Goal: Transaction & Acquisition: Purchase product/service

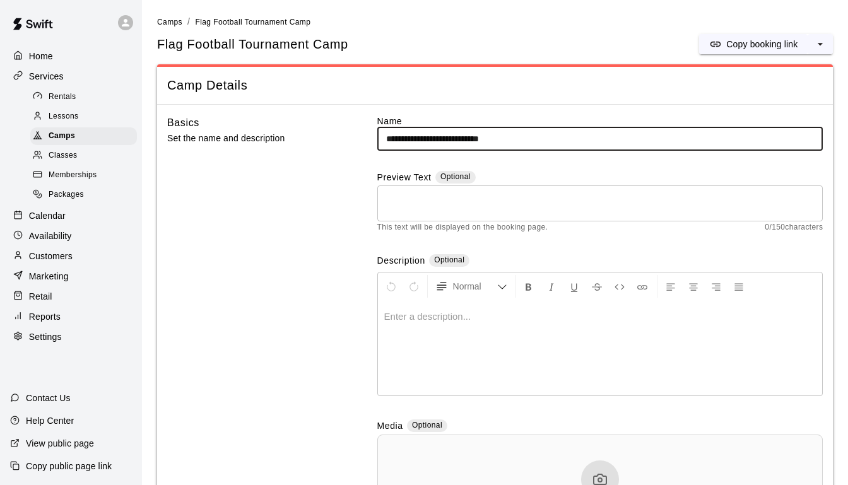
click at [56, 75] on p "Services" at bounding box center [46, 76] width 35 height 13
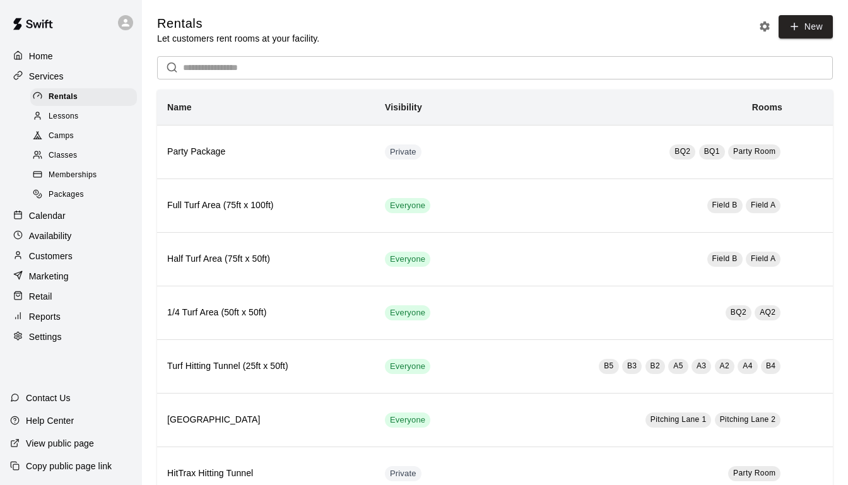
click at [46, 214] on p "Calendar" at bounding box center [47, 215] width 37 height 13
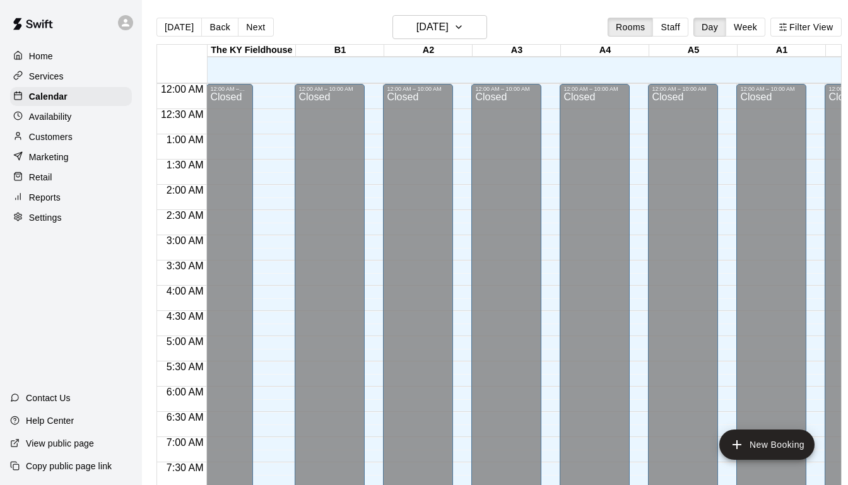
scroll to position [430, 0]
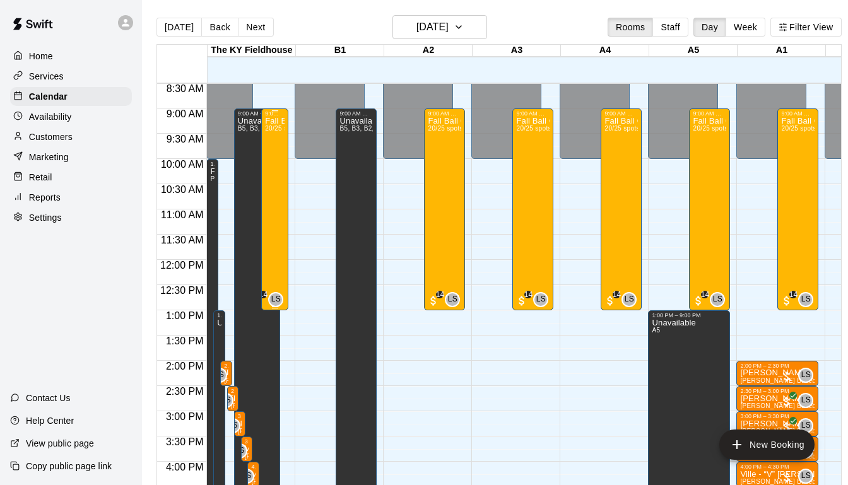
click at [271, 194] on div "Fall Ball Camp 20/25 spots" at bounding box center [275, 359] width 20 height 485
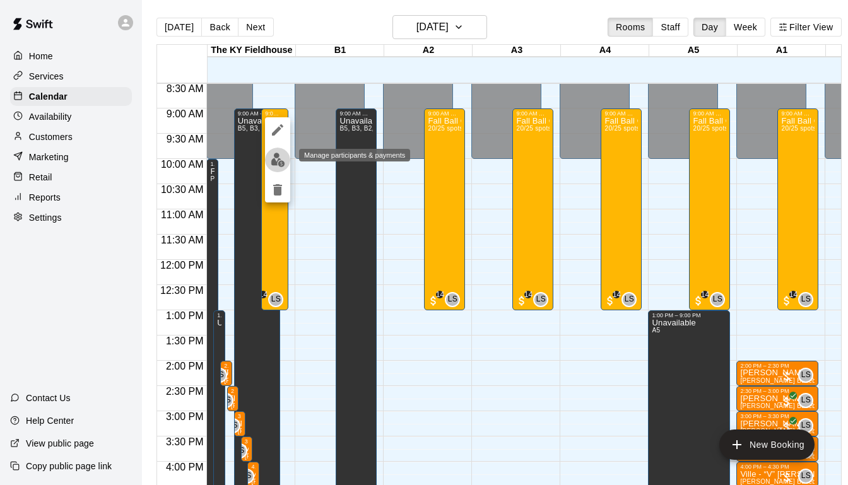
click at [276, 163] on img "edit" at bounding box center [278, 160] width 15 height 15
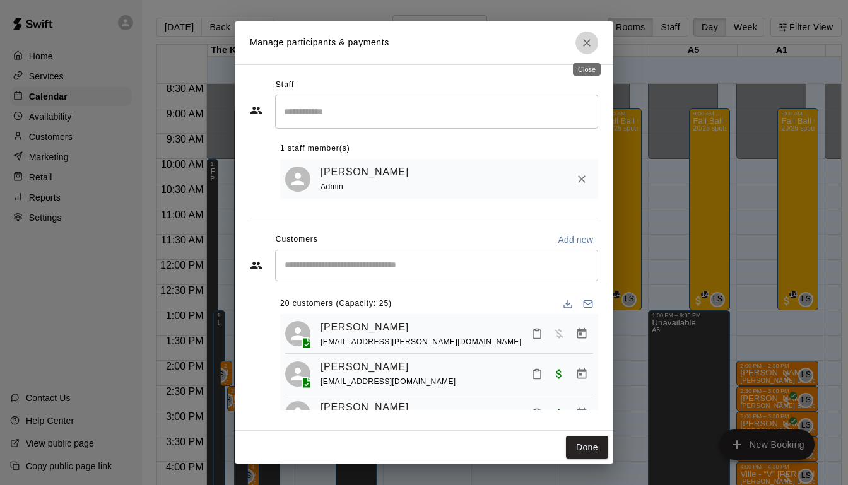
click at [587, 47] on icon "Close" at bounding box center [587, 43] width 13 height 13
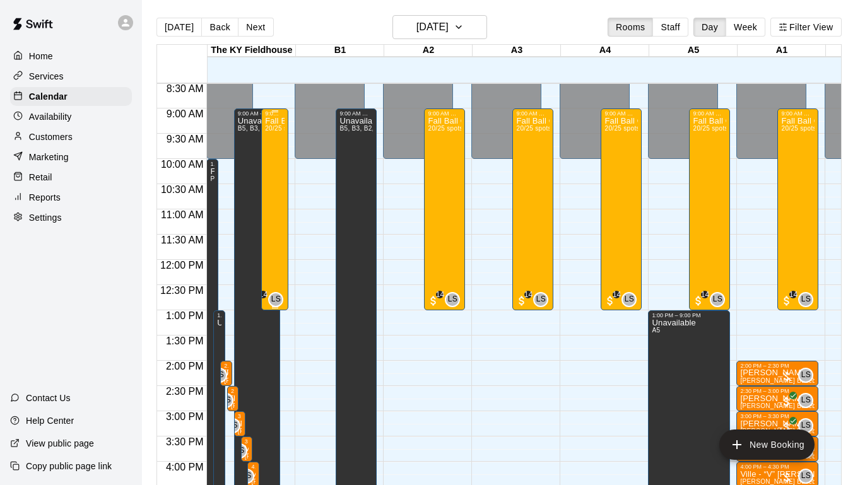
click at [273, 196] on div "Fall Ball Camp 20/25 spots" at bounding box center [275, 359] width 20 height 485
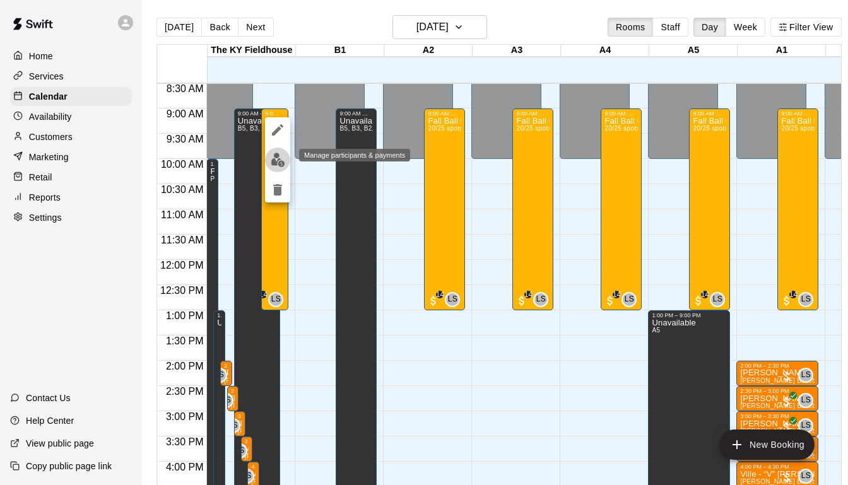
click at [277, 162] on img "edit" at bounding box center [278, 160] width 15 height 15
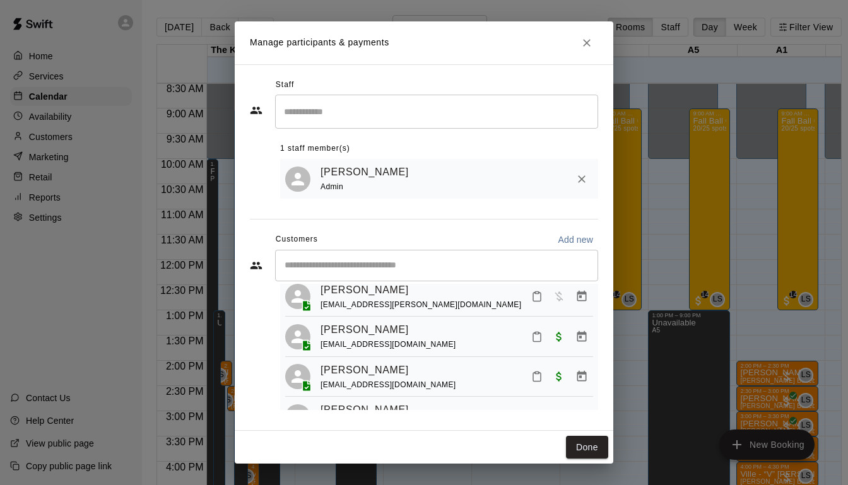
scroll to position [0, 0]
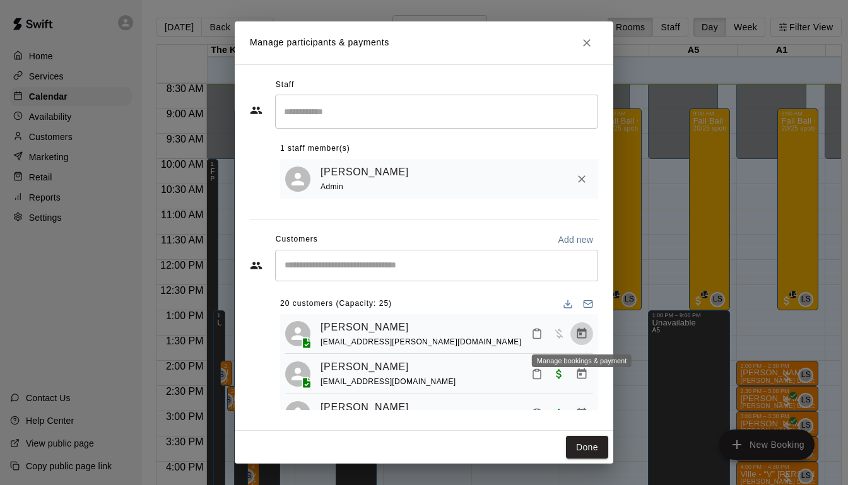
click at [582, 334] on icon "Manage bookings & payment" at bounding box center [581, 333] width 13 height 13
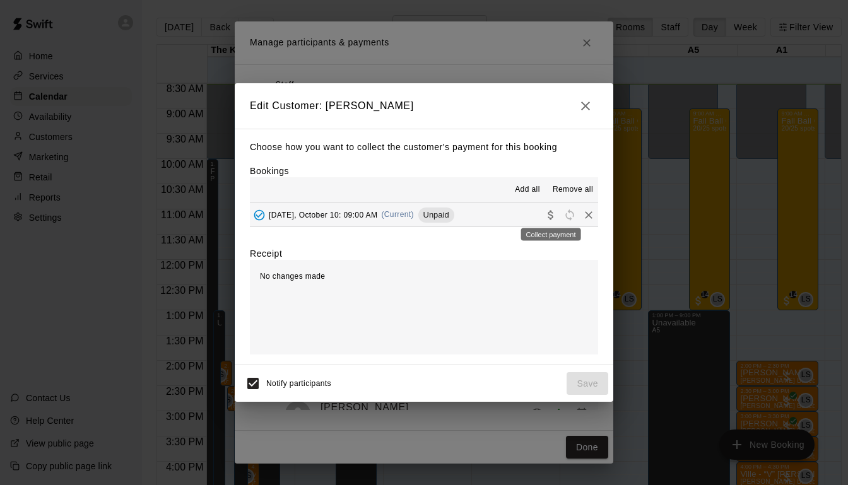
click at [548, 218] on icon "Collect payment" at bounding box center [551, 215] width 13 height 13
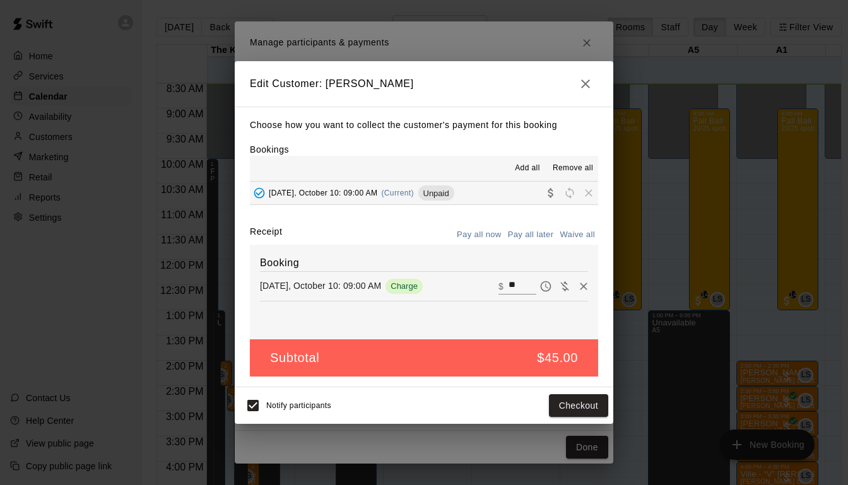
click at [486, 235] on button "Pay all now" at bounding box center [479, 235] width 51 height 20
click at [472, 231] on button "Pay all now" at bounding box center [479, 235] width 51 height 20
click at [557, 407] on button "Checkout" at bounding box center [578, 405] width 59 height 23
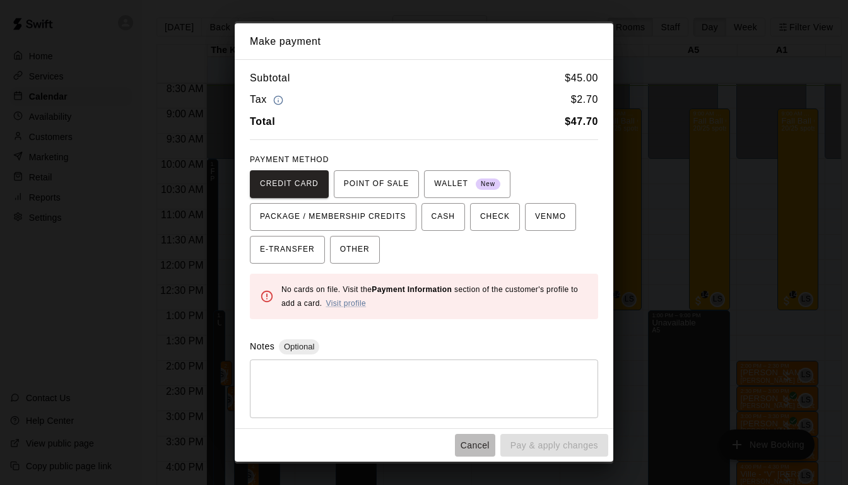
click at [475, 447] on button "Cancel" at bounding box center [475, 445] width 40 height 23
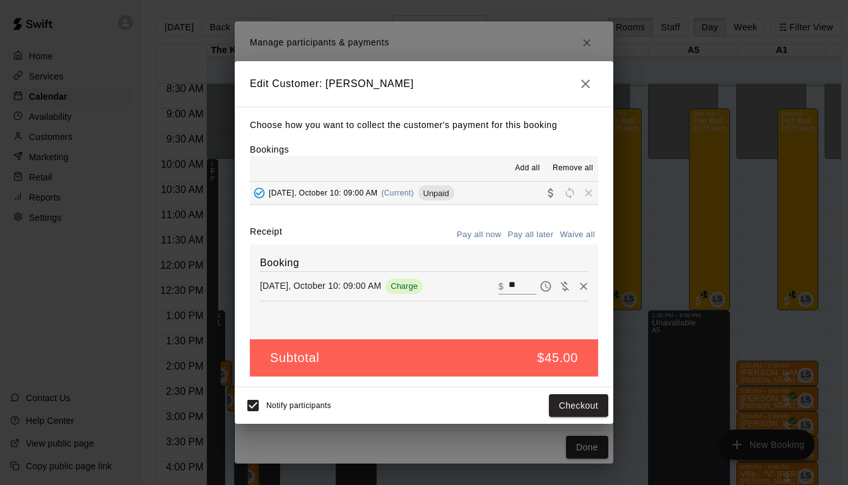
click at [586, 85] on icon "button" at bounding box center [585, 84] width 9 height 9
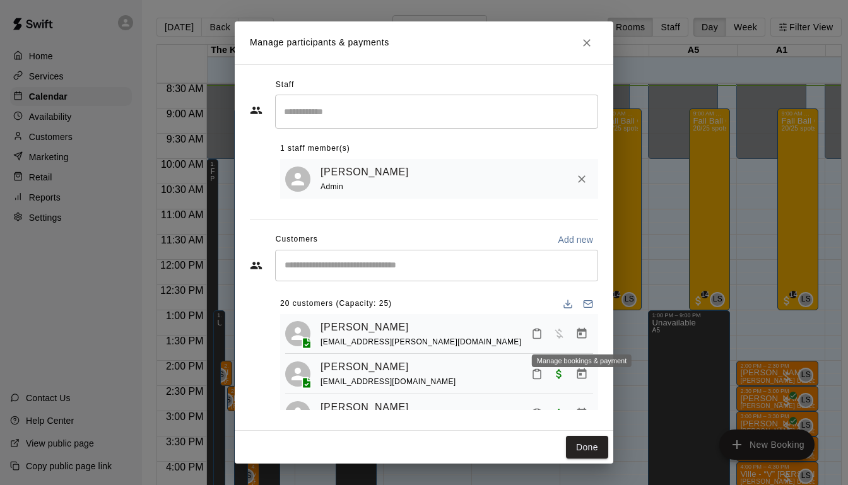
click at [579, 336] on icon "Manage bookings & payment" at bounding box center [581, 333] width 13 height 13
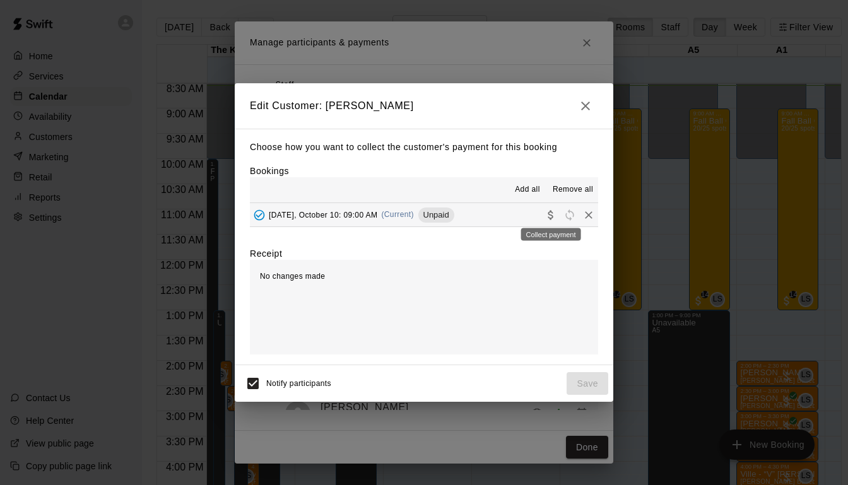
click at [547, 219] on icon "Collect payment" at bounding box center [551, 215] width 13 height 13
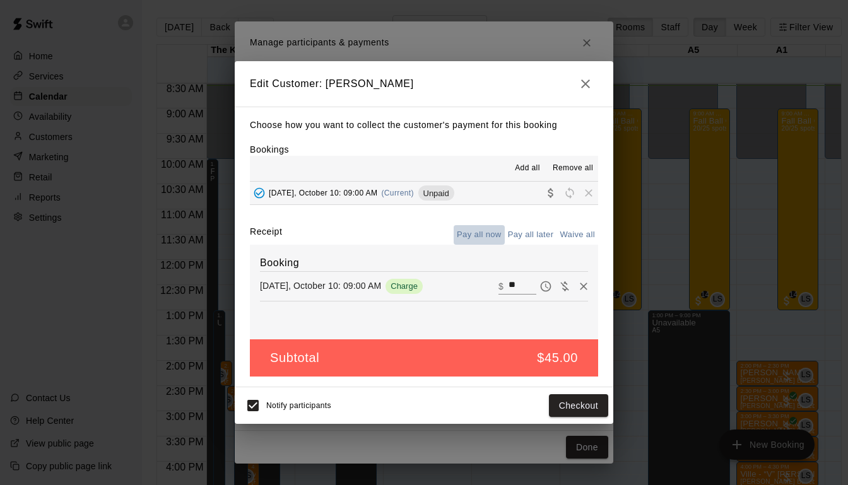
click at [484, 239] on button "Pay all now" at bounding box center [479, 235] width 51 height 20
click at [579, 413] on button "Checkout" at bounding box center [578, 405] width 59 height 23
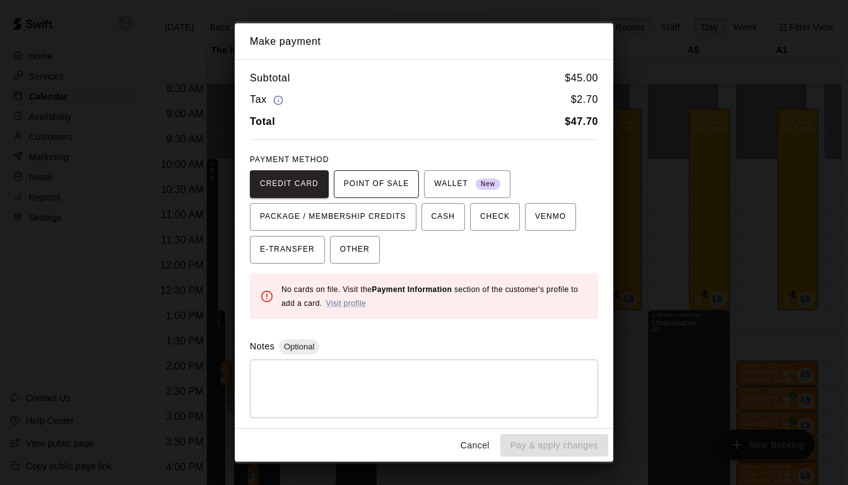
click at [396, 186] on span "POINT OF SALE" at bounding box center [376, 184] width 65 height 20
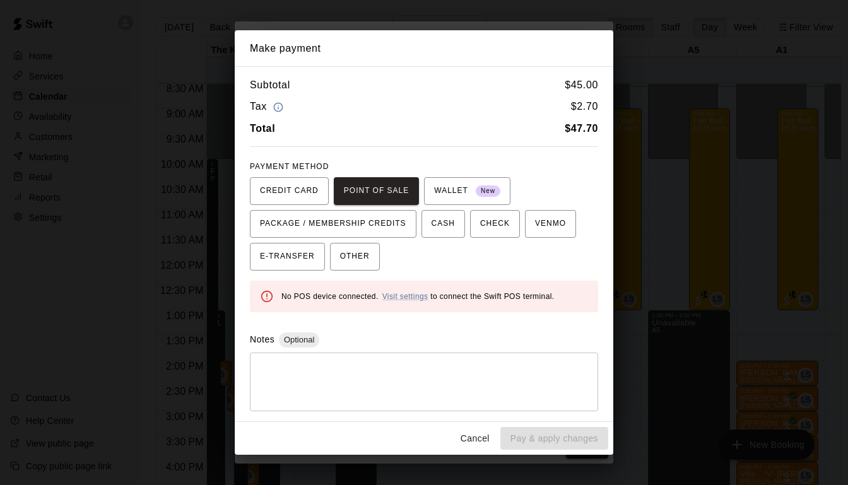
click at [386, 385] on textarea at bounding box center [424, 382] width 331 height 38
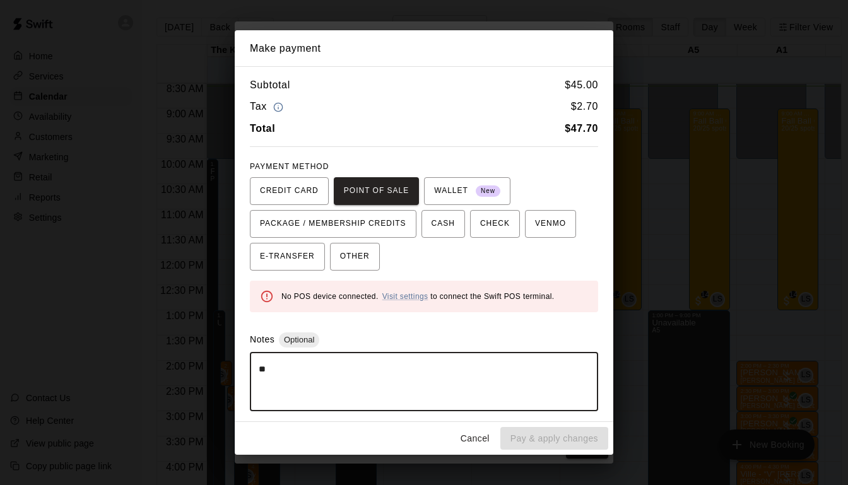
type textarea "*"
click at [289, 204] on button "CREDIT CARD" at bounding box center [289, 191] width 79 height 28
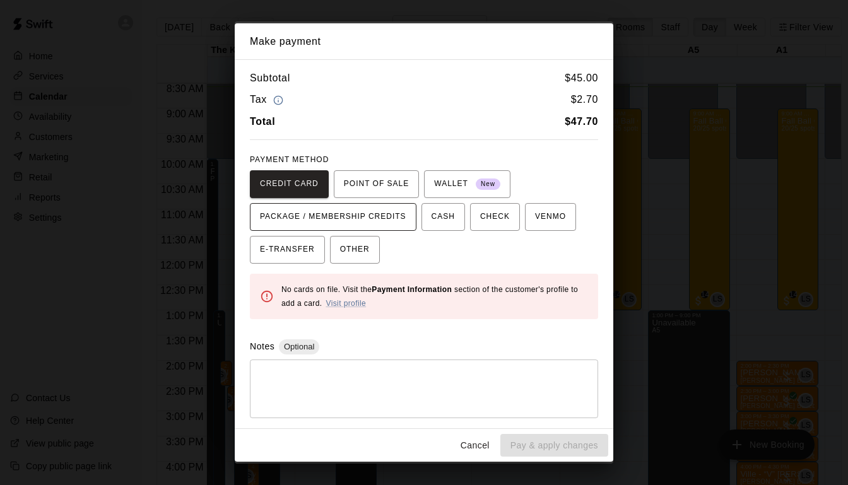
click at [315, 228] on button "PACKAGE / MEMBERSHIP CREDITS" at bounding box center [333, 217] width 167 height 28
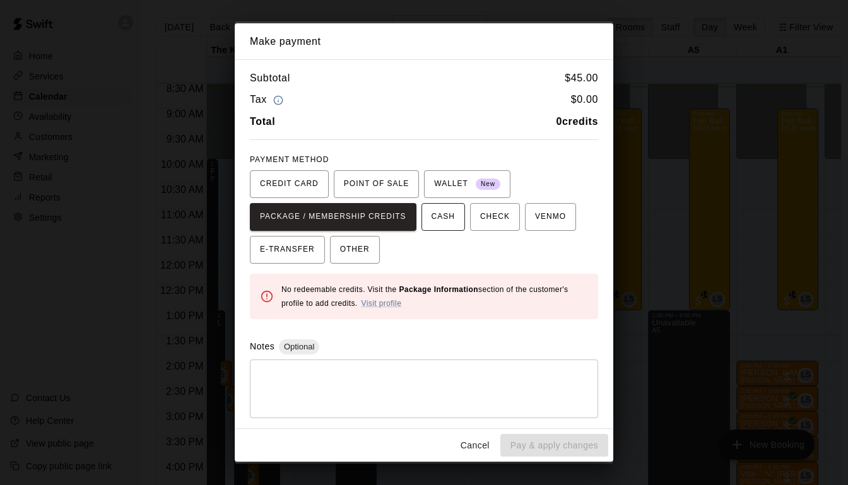
click at [449, 221] on span "CASH" at bounding box center [443, 217] width 23 height 20
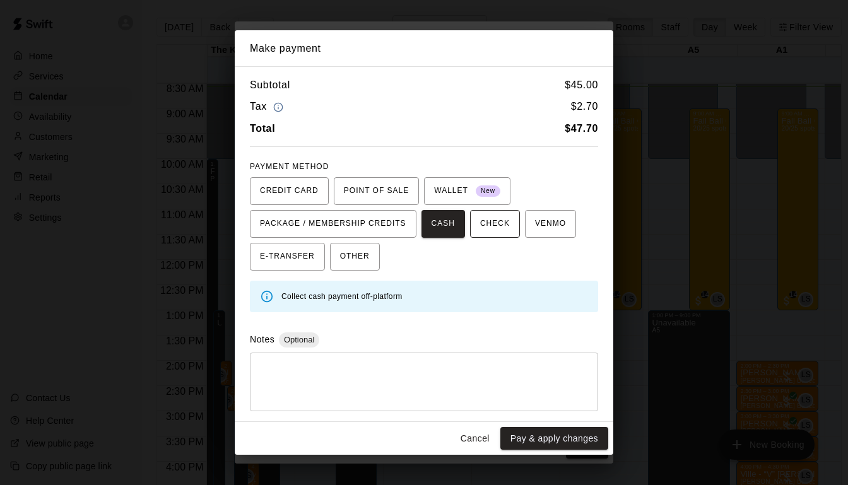
click at [485, 226] on span "CHECK" at bounding box center [495, 224] width 30 height 20
click at [447, 227] on span "CASH" at bounding box center [443, 224] width 23 height 20
click at [502, 223] on span "CHECK" at bounding box center [495, 224] width 30 height 20
click at [477, 439] on button "Cancel" at bounding box center [475, 438] width 40 height 23
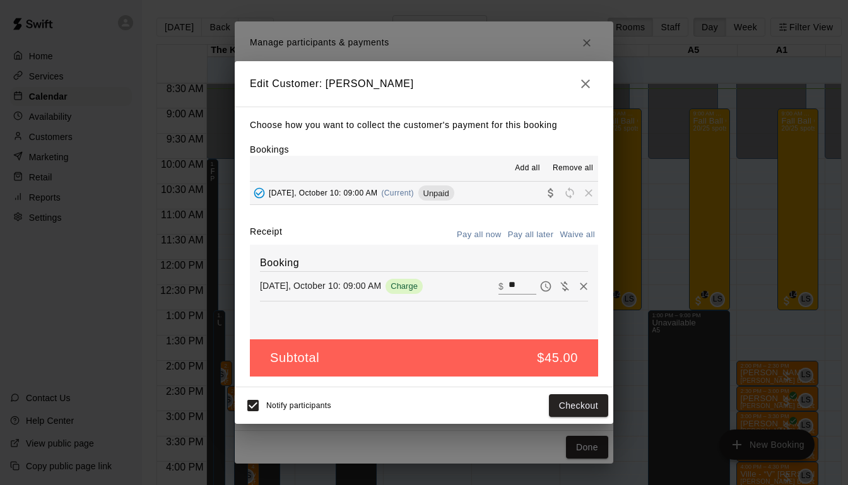
click at [584, 83] on icon "button" at bounding box center [585, 84] width 9 height 9
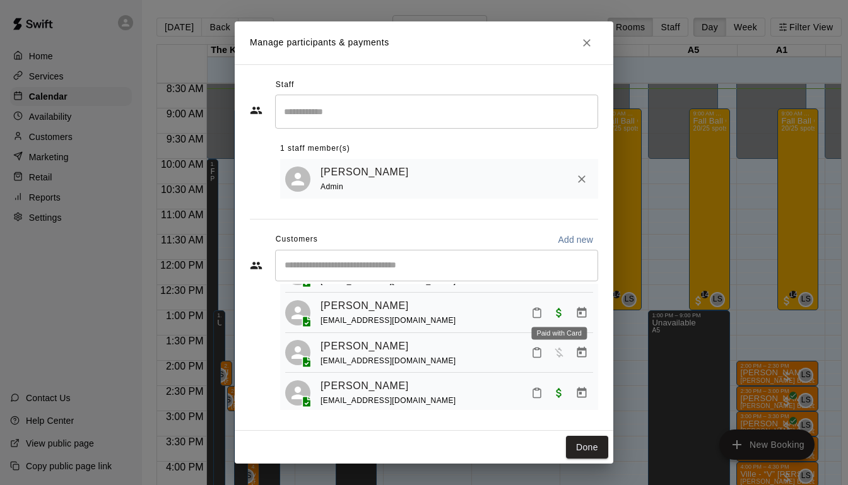
scroll to position [175, 0]
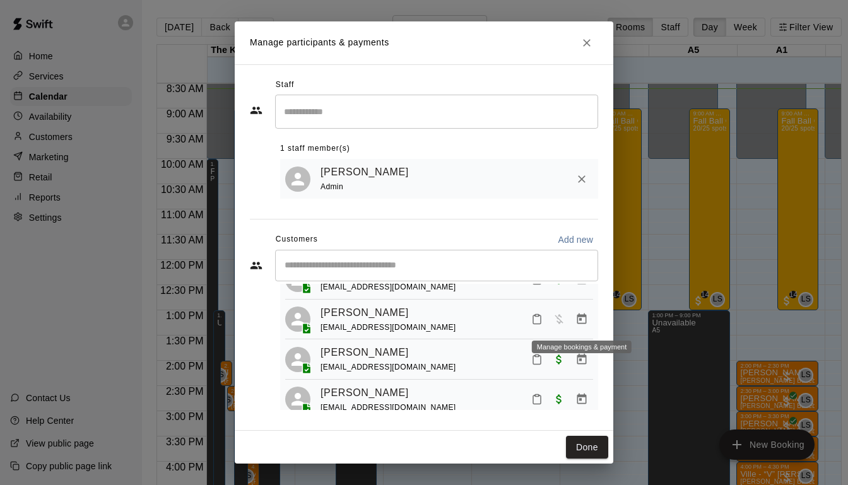
click at [580, 324] on icon "Manage bookings & payment" at bounding box center [581, 319] width 9 height 11
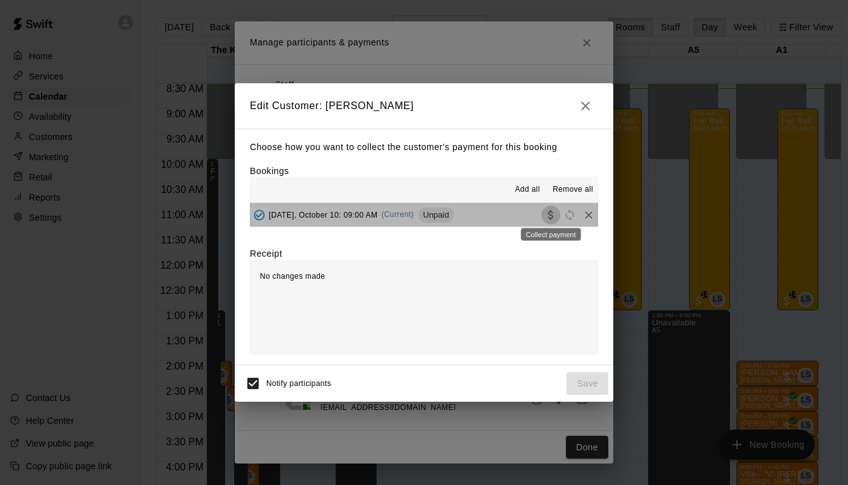
click at [547, 218] on icon "Collect payment" at bounding box center [551, 215] width 13 height 13
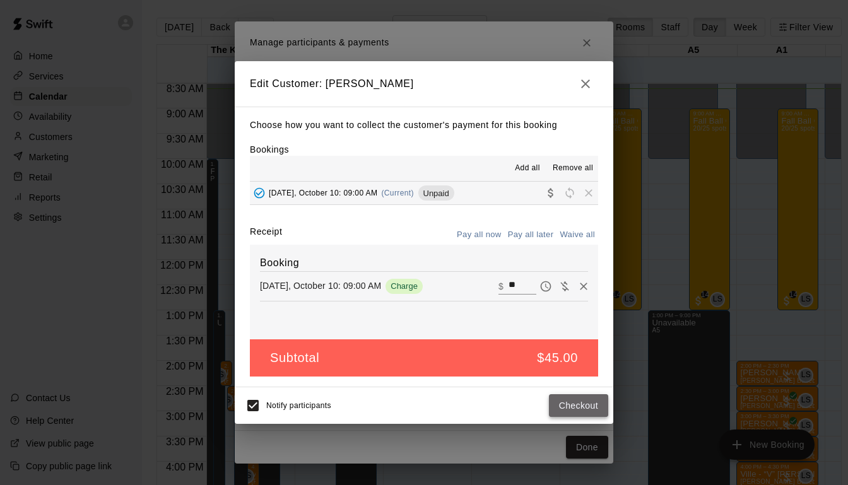
click at [571, 398] on button "Checkout" at bounding box center [578, 405] width 59 height 23
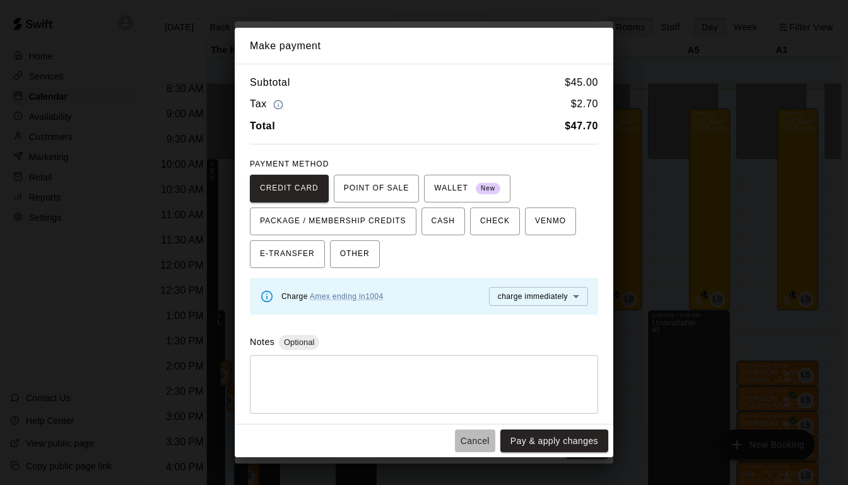
click at [469, 437] on button "Cancel" at bounding box center [475, 441] width 40 height 23
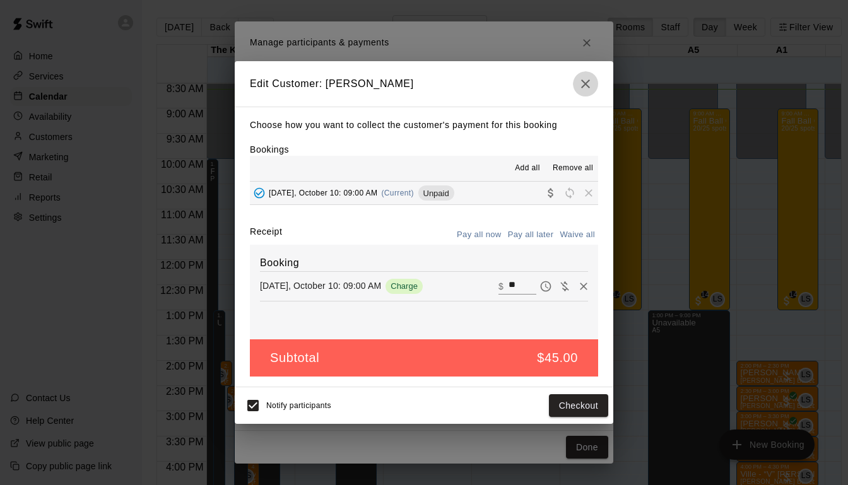
click at [590, 85] on icon "button" at bounding box center [585, 83] width 15 height 15
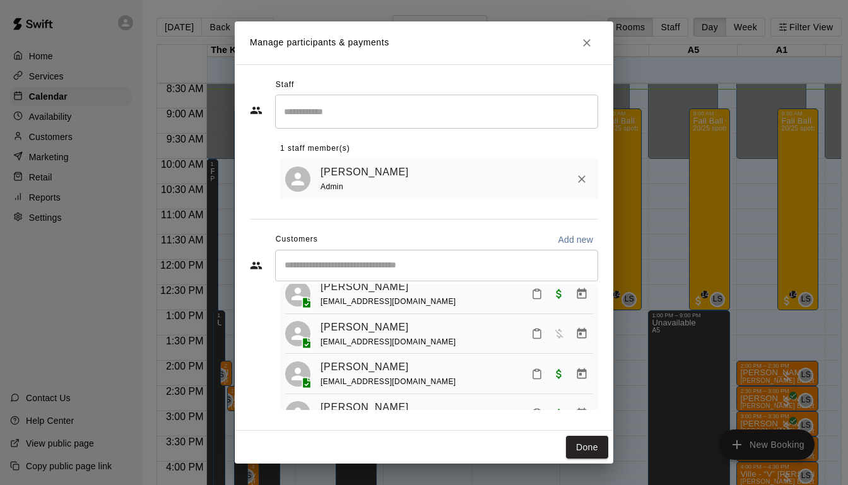
scroll to position [155, 0]
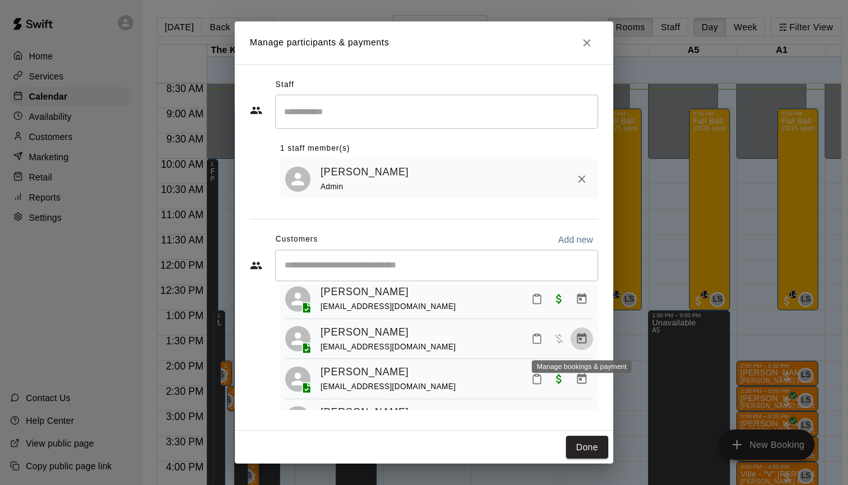
click at [584, 348] on button "Manage bookings & payment" at bounding box center [581, 338] width 23 height 23
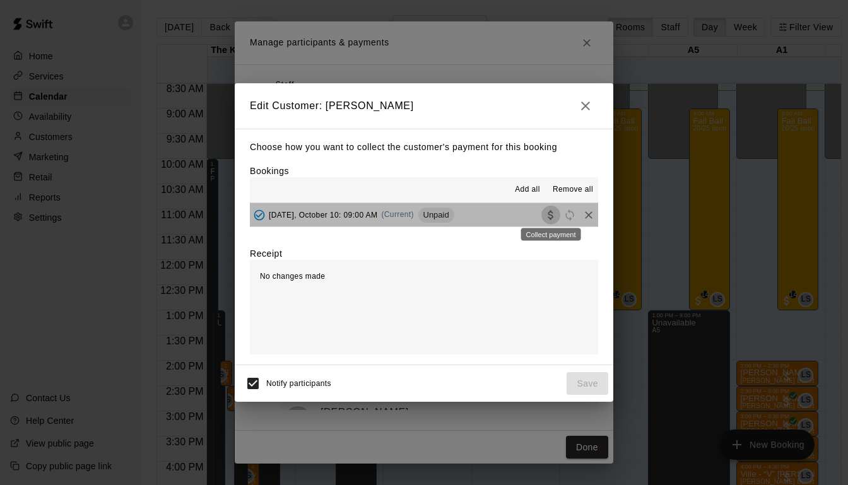
click at [550, 218] on icon "Collect payment" at bounding box center [551, 215] width 13 height 13
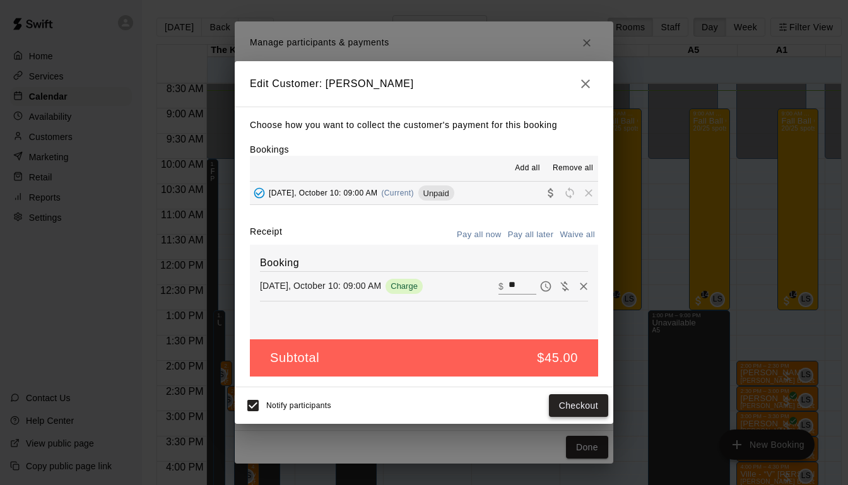
click at [565, 399] on button "Checkout" at bounding box center [578, 405] width 59 height 23
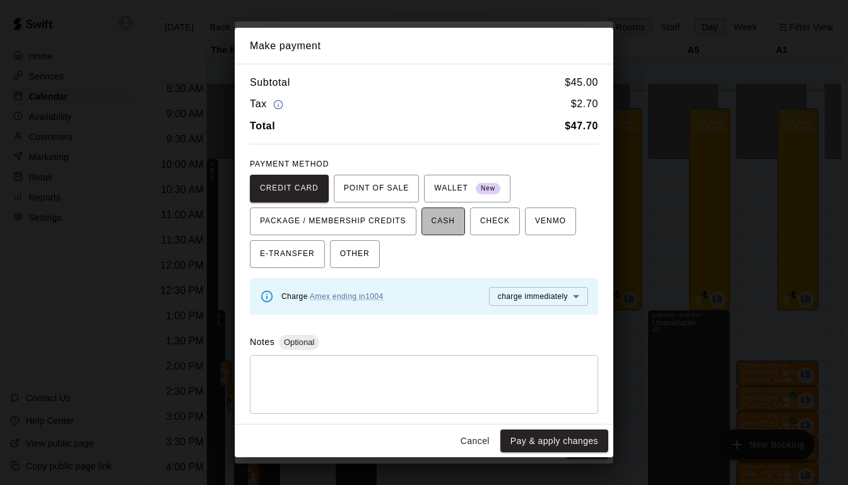
click at [438, 223] on span "CASH" at bounding box center [443, 221] width 23 height 20
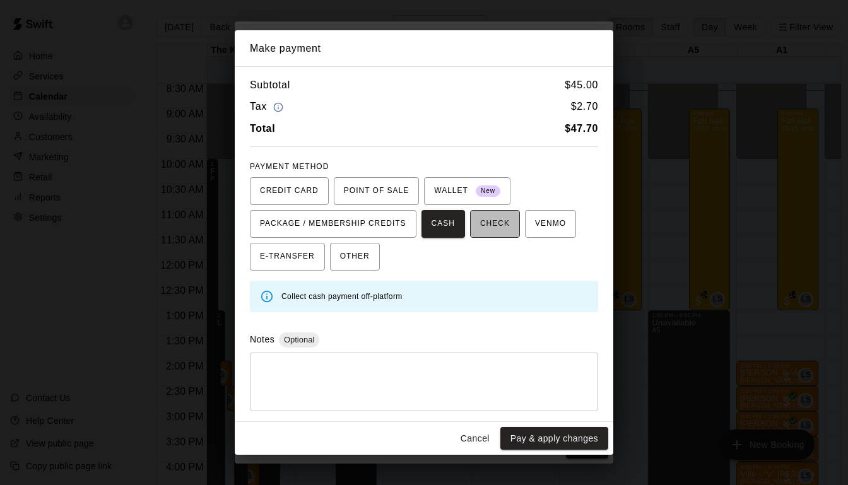
click at [475, 224] on button "CHECK" at bounding box center [495, 224] width 50 height 28
click at [538, 220] on span "VENMO" at bounding box center [550, 224] width 31 height 20
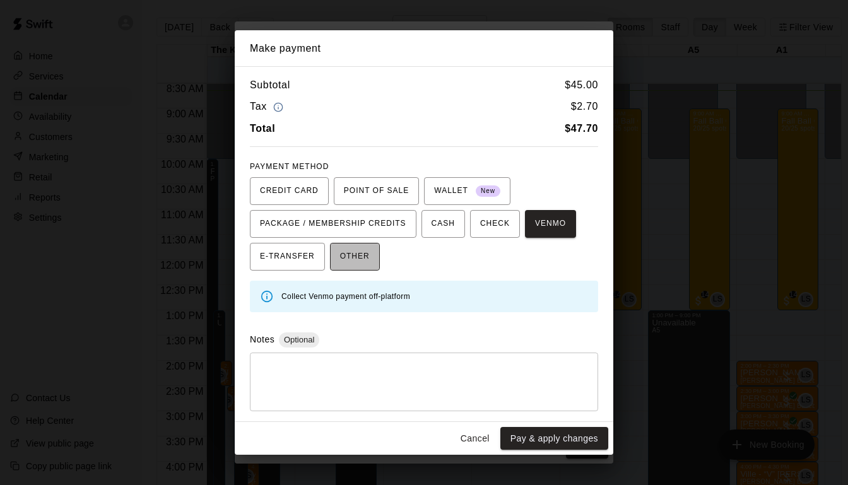
click at [363, 256] on span "OTHER" at bounding box center [355, 257] width 30 height 20
click at [476, 439] on button "Cancel" at bounding box center [475, 438] width 40 height 23
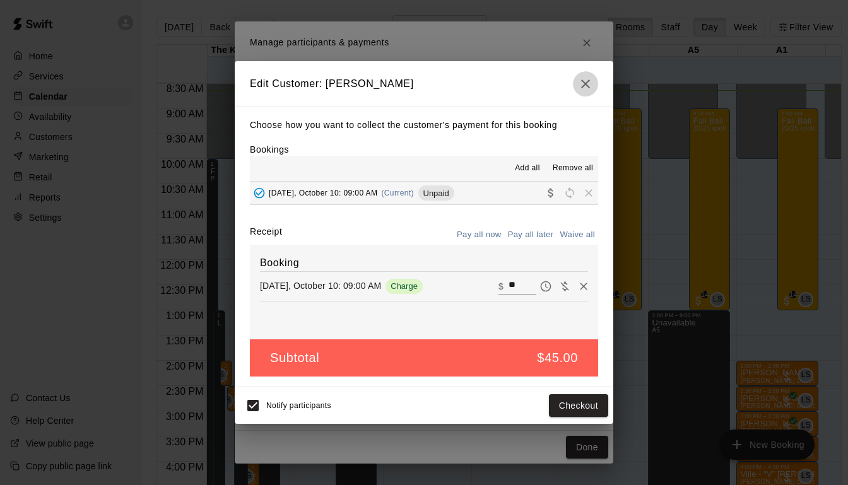
click at [585, 82] on icon "button" at bounding box center [585, 83] width 15 height 15
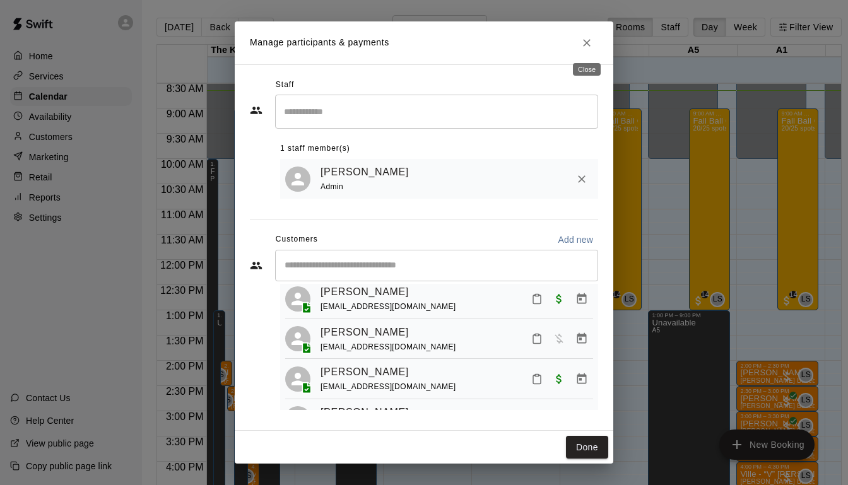
click at [584, 42] on icon "Close" at bounding box center [587, 43] width 13 height 13
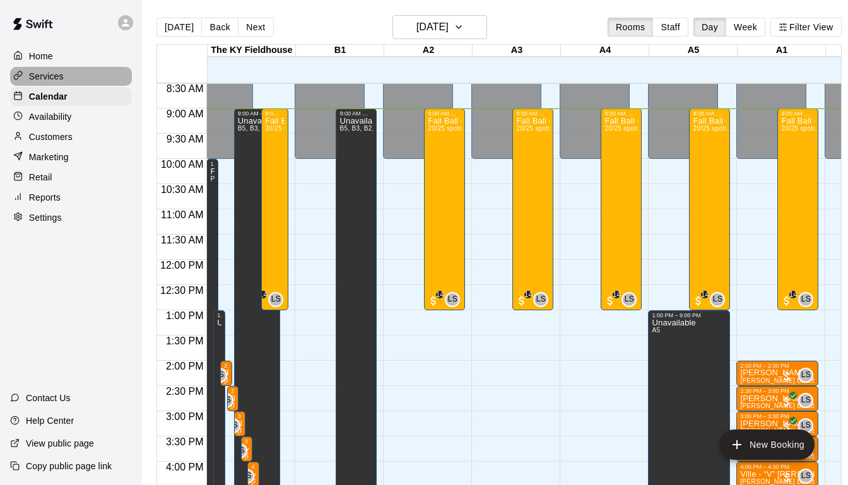
click at [69, 78] on div "Services" at bounding box center [71, 76] width 122 height 19
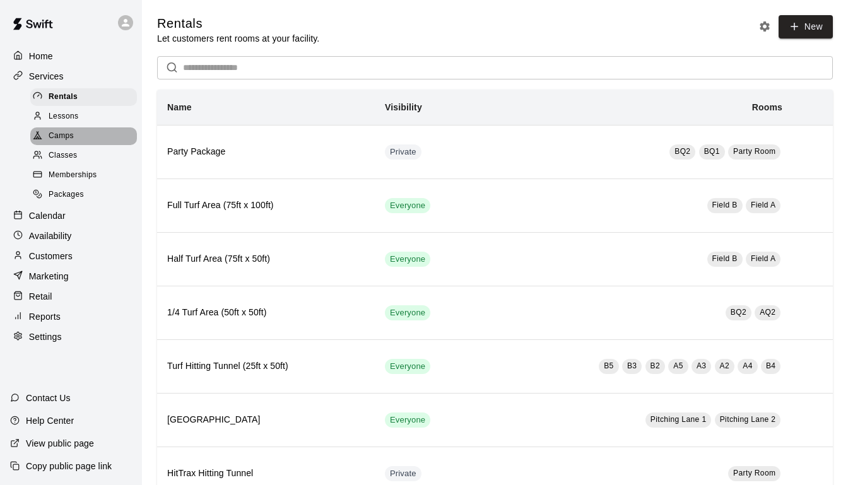
click at [75, 129] on div "Camps" at bounding box center [83, 136] width 107 height 18
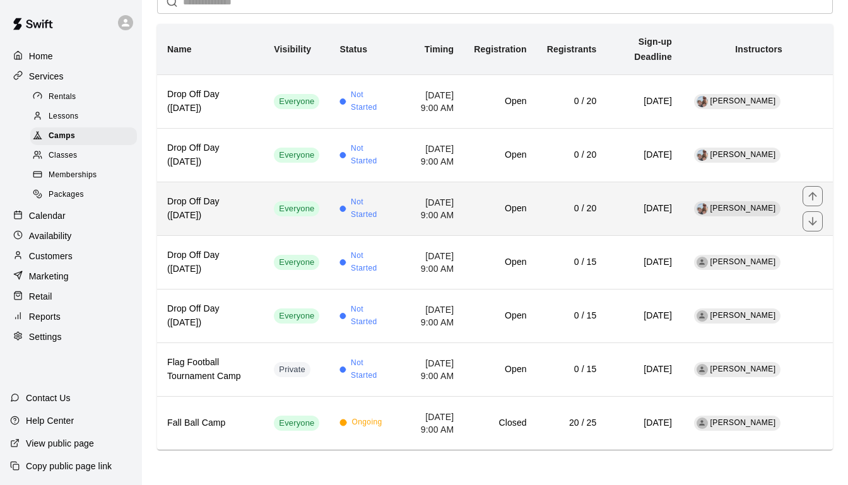
scroll to position [165, 0]
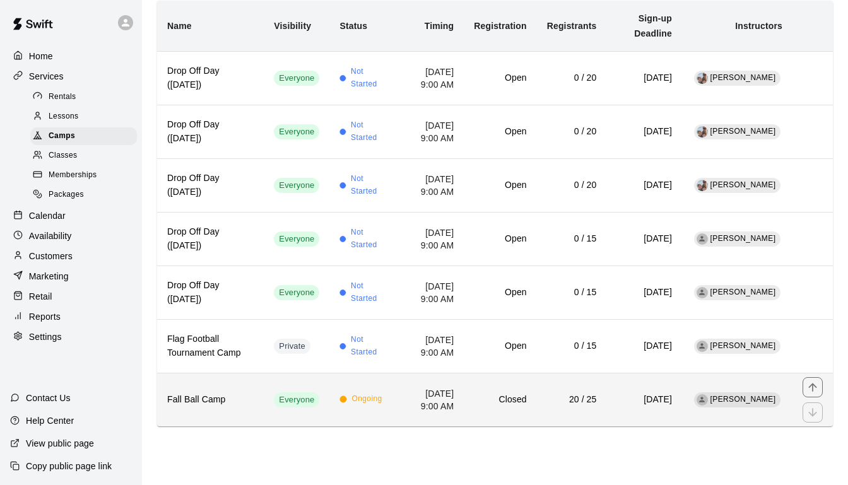
click at [239, 427] on th "Fall Ball Camp" at bounding box center [210, 400] width 107 height 54
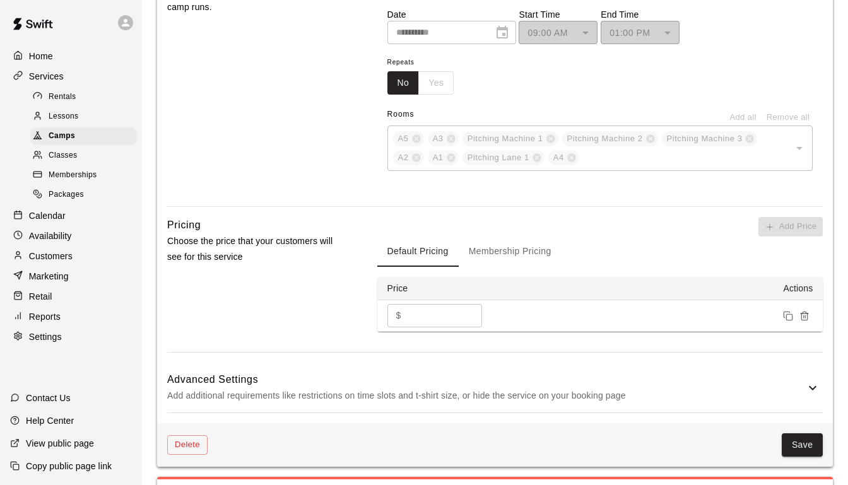
scroll to position [940, 0]
